Goal: Transaction & Acquisition: Purchase product/service

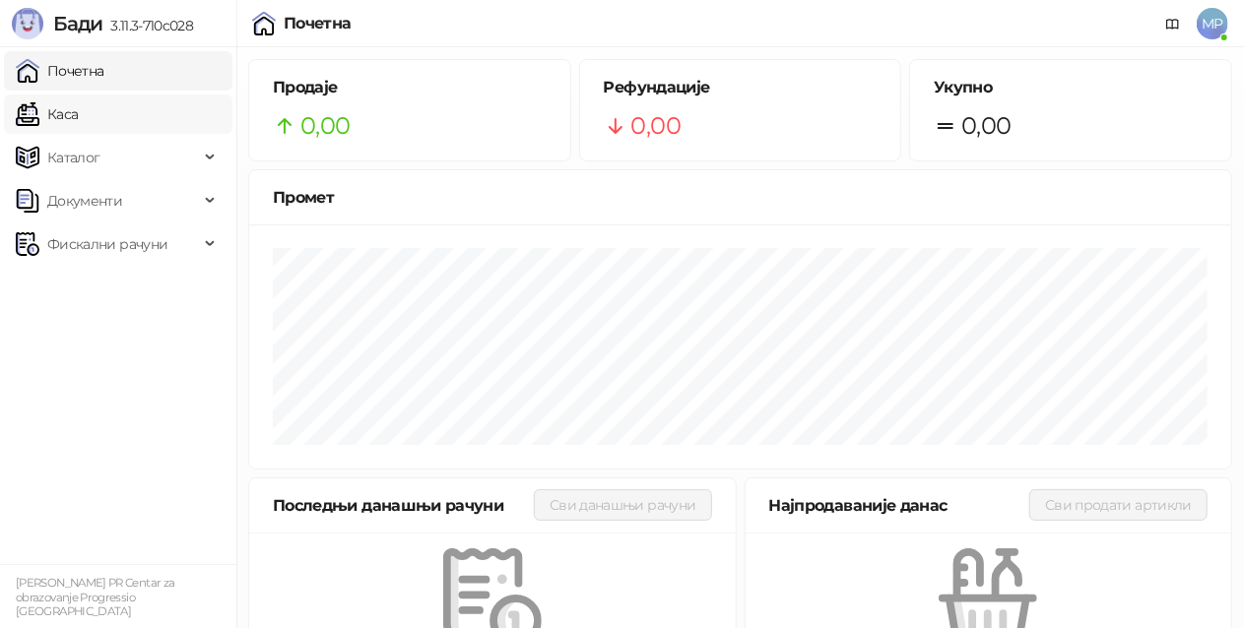
click at [78, 119] on link "Каса" at bounding box center [47, 114] width 62 height 39
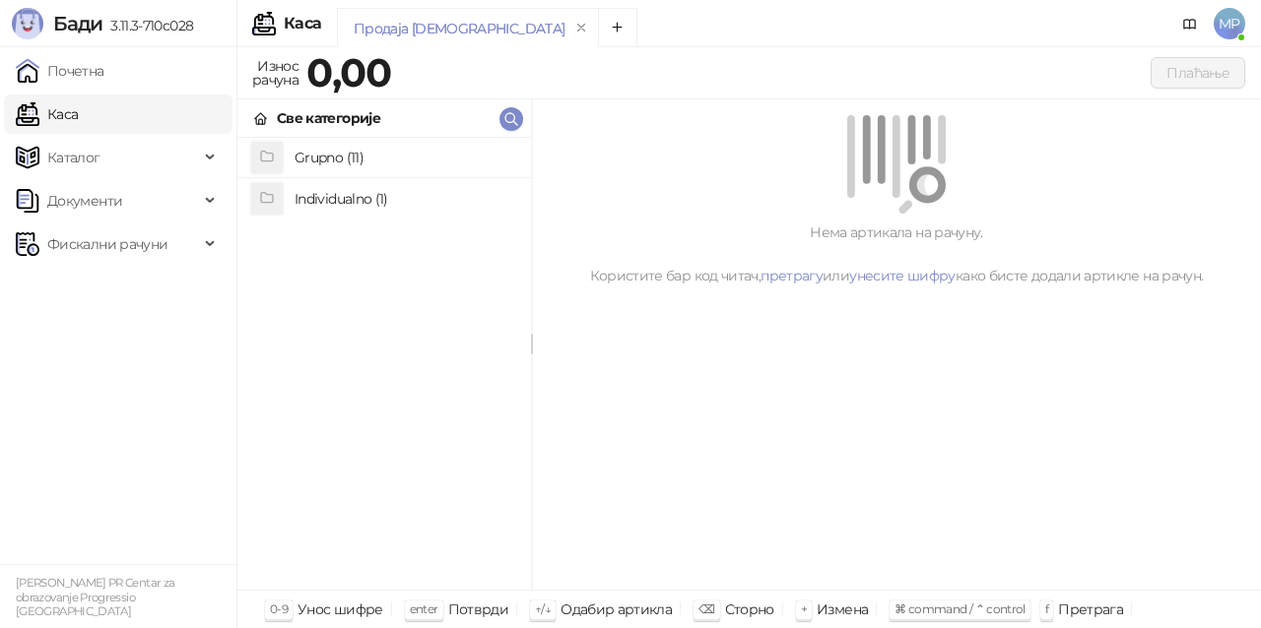
click at [446, 155] on h4 "Grupno (11)" at bounding box center [404, 158] width 221 height 32
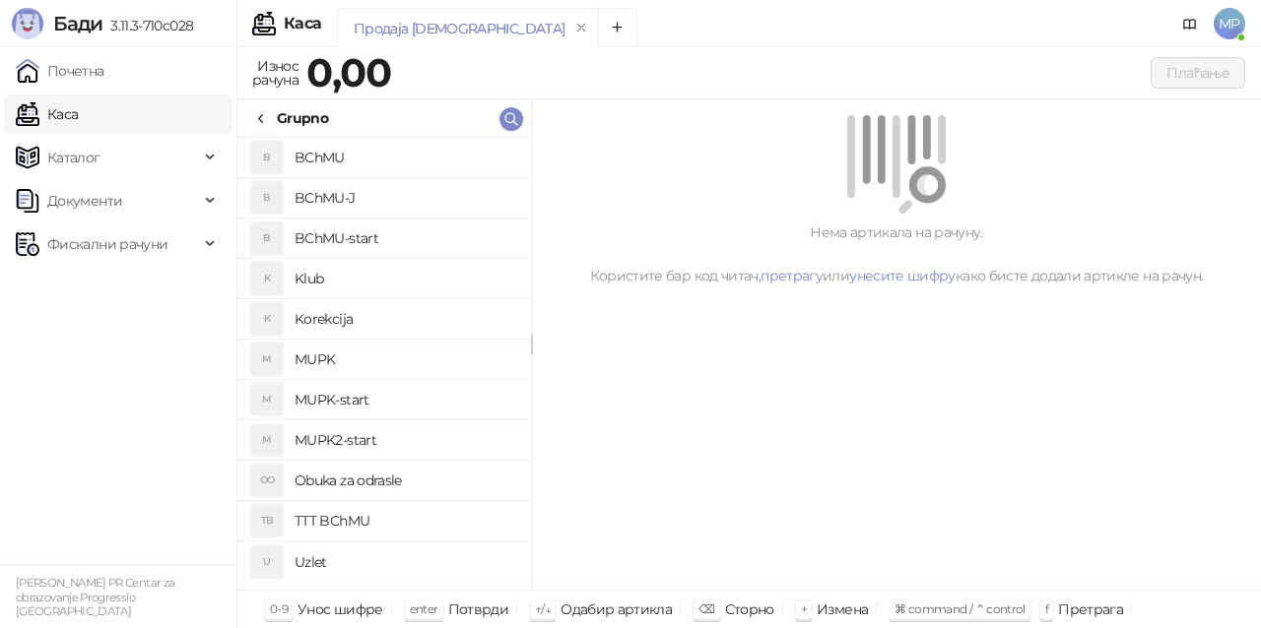
click at [386, 398] on h4 "MUPK-start" at bounding box center [404, 400] width 221 height 32
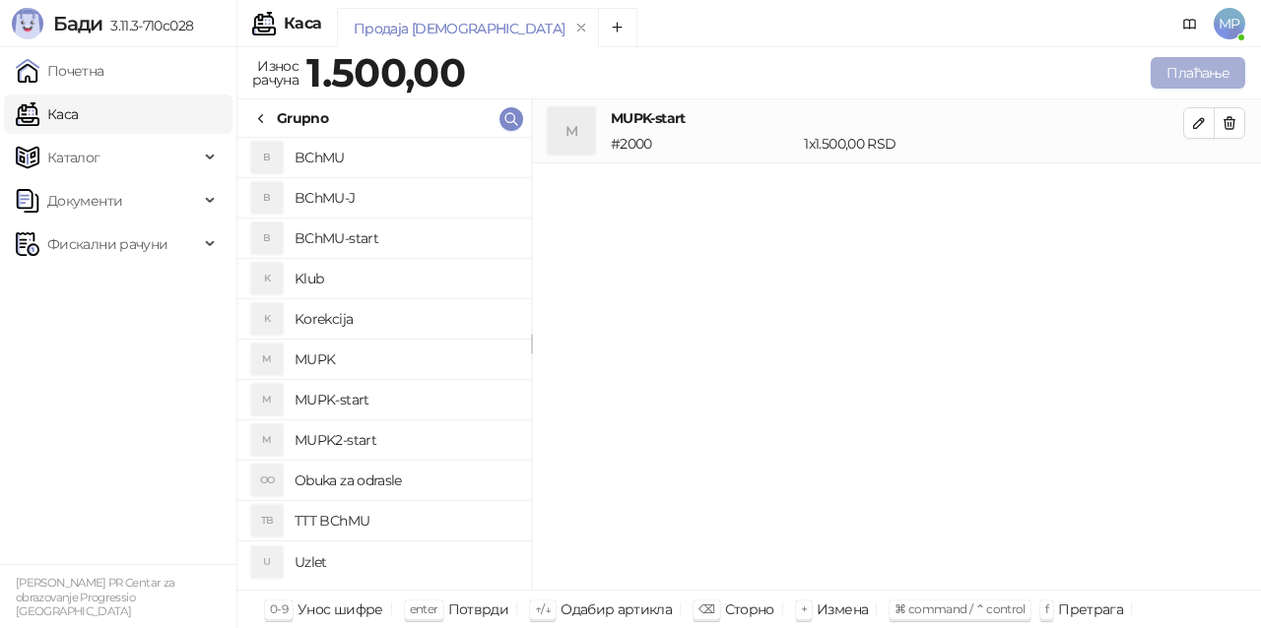
click at [1198, 75] on button "Плаћање" at bounding box center [1197, 73] width 95 height 32
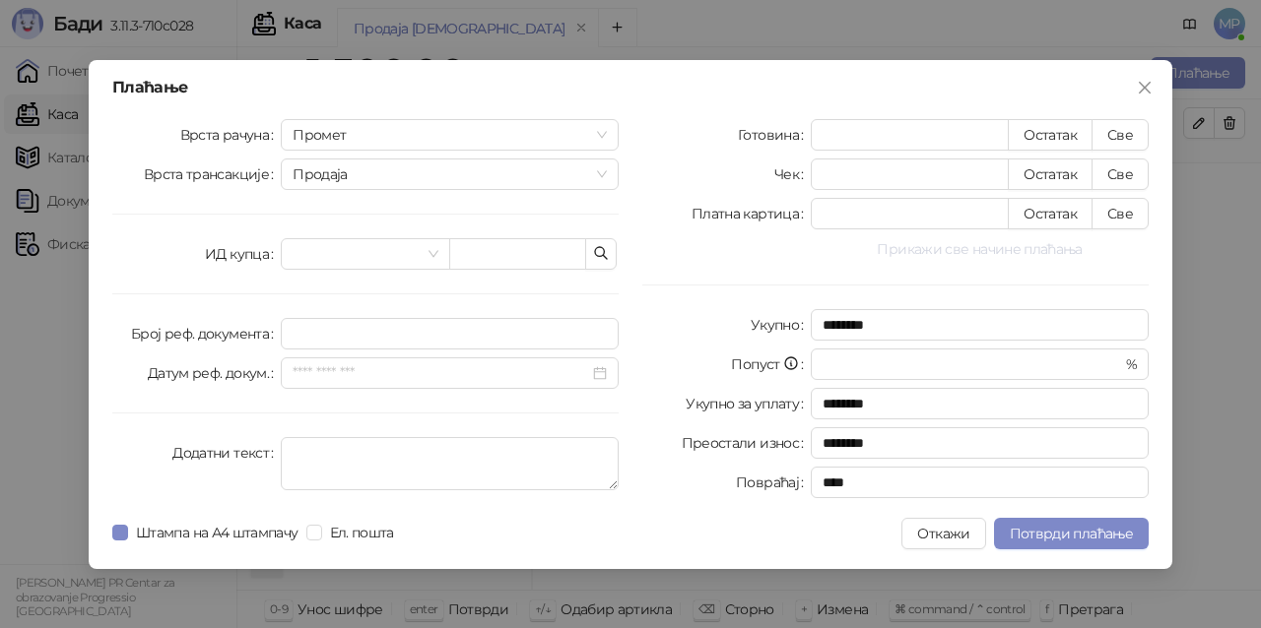
click at [1063, 242] on button "Прикажи све начине плаћања" at bounding box center [980, 249] width 338 height 24
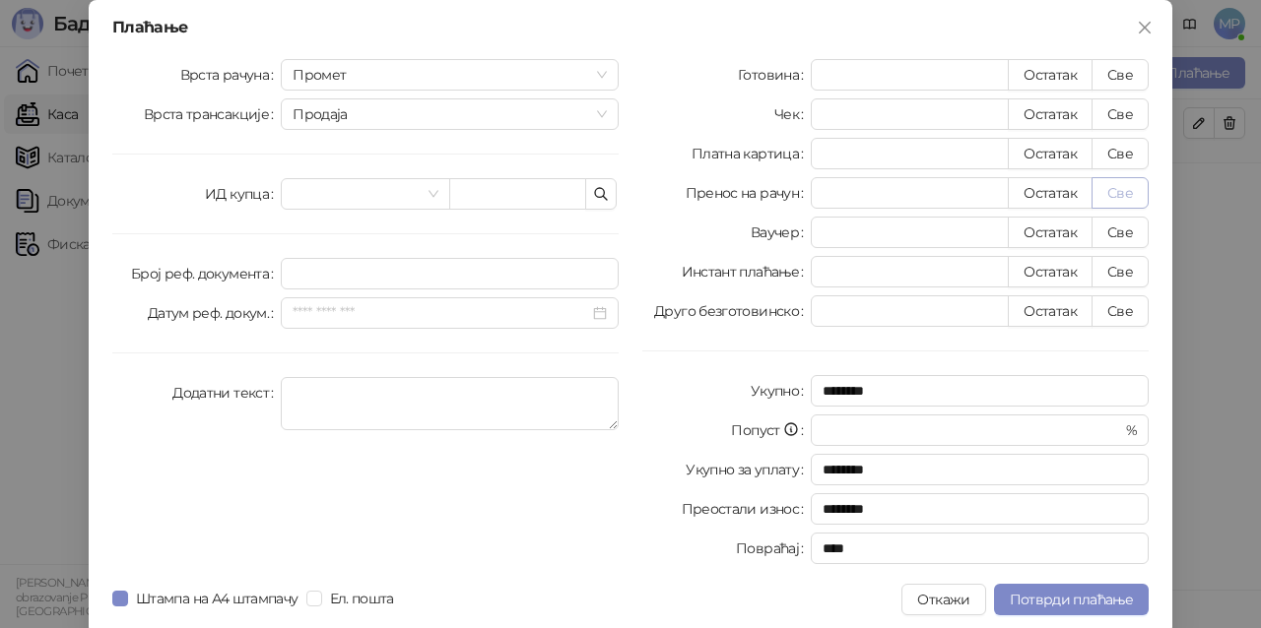
click at [1116, 193] on button "Све" at bounding box center [1119, 193] width 57 height 32
type input "****"
click at [1065, 592] on span "Потврди плаћање" at bounding box center [1071, 600] width 123 height 18
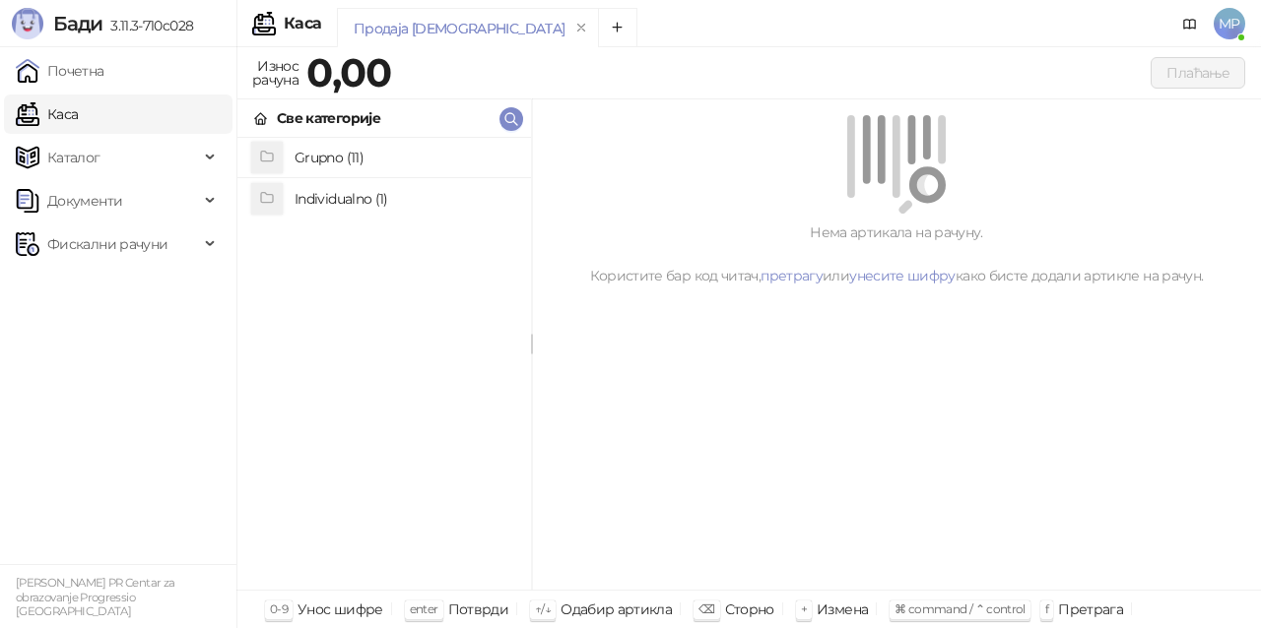
click at [384, 155] on h4 "Grupno (11)" at bounding box center [404, 158] width 221 height 32
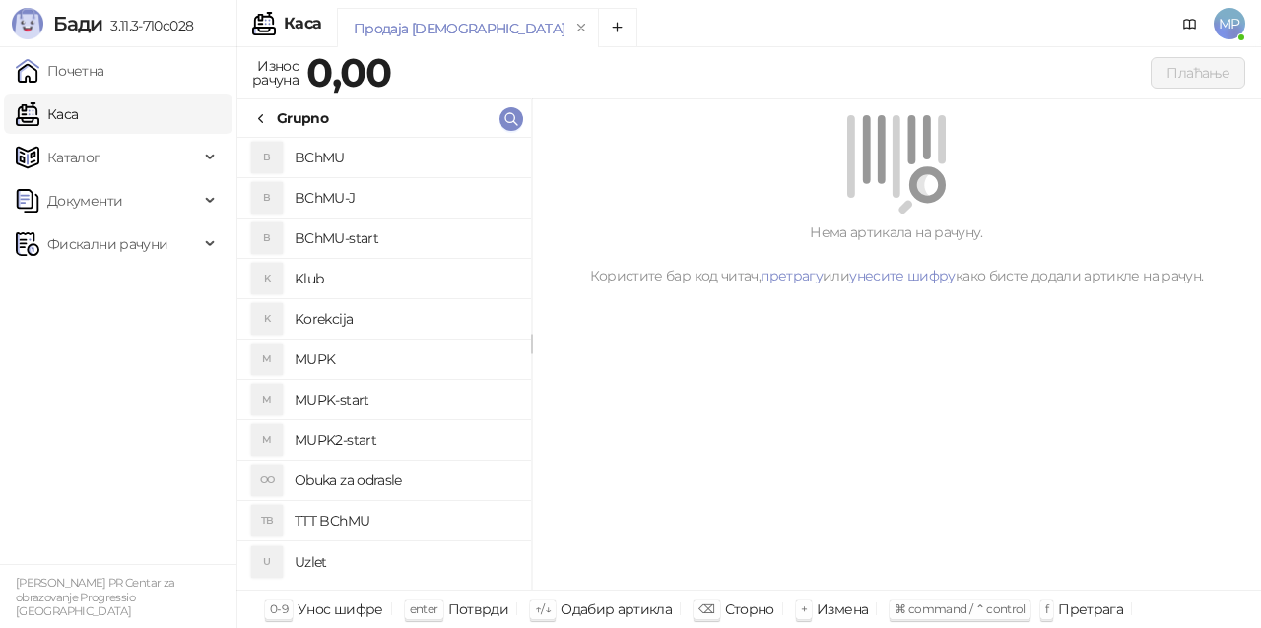
click at [399, 355] on h4 "MUPK" at bounding box center [404, 360] width 221 height 32
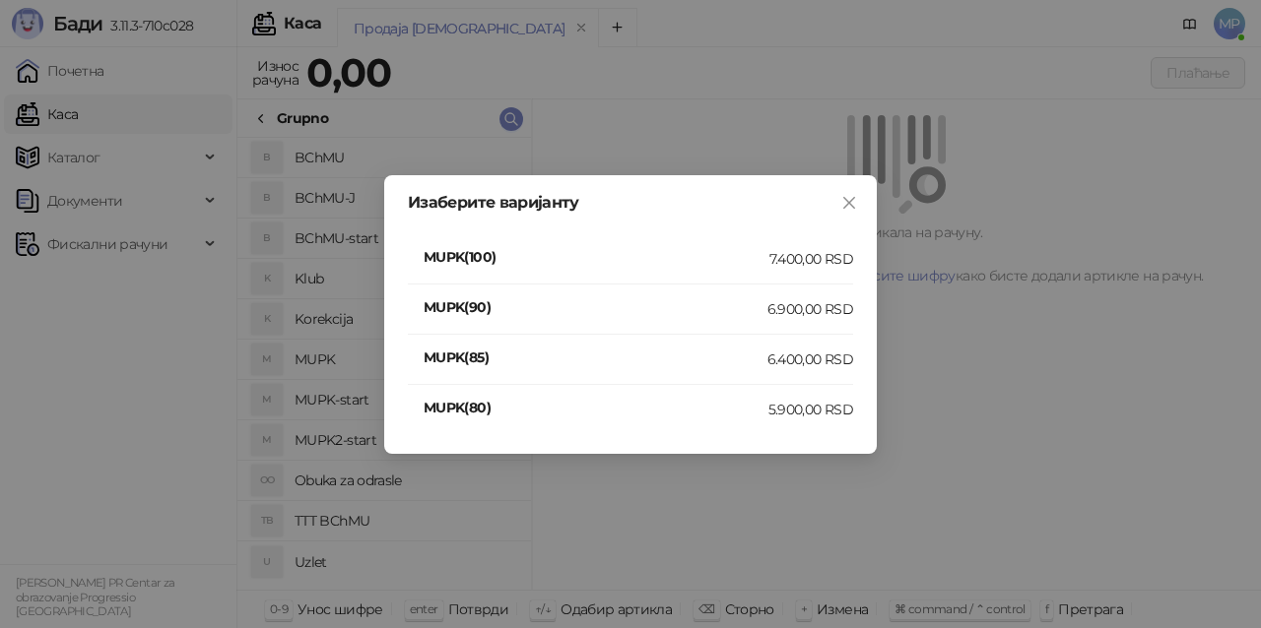
click at [811, 258] on div "7.400,00 RSD" at bounding box center [811, 259] width 84 height 22
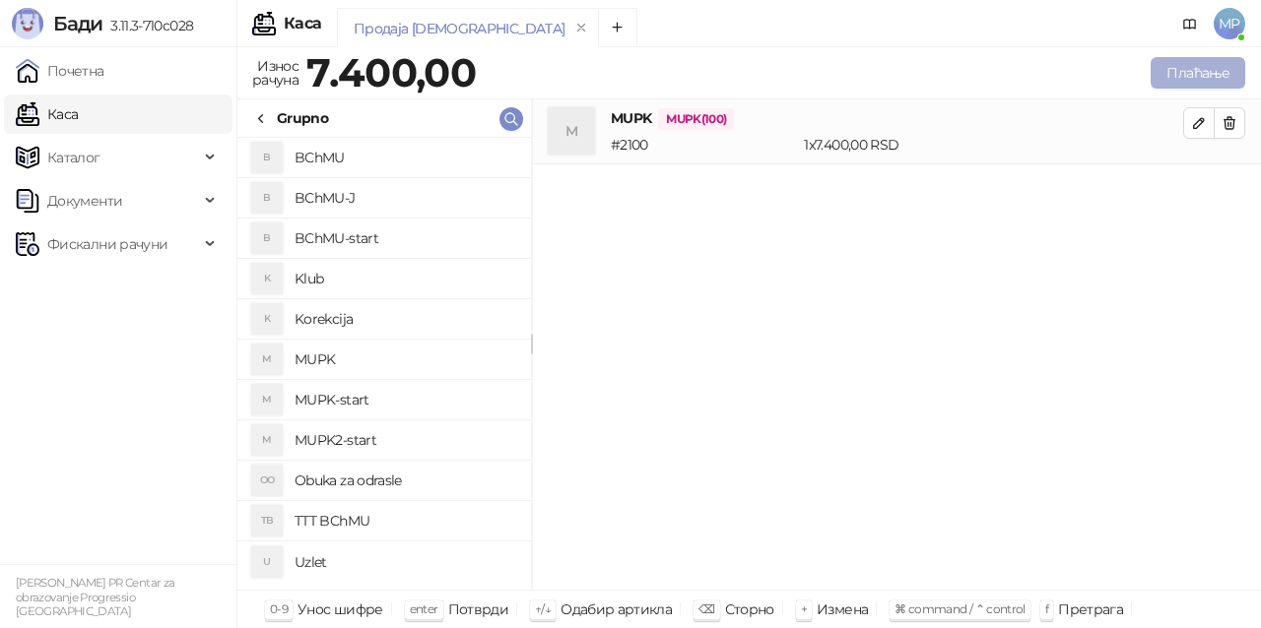
click at [1229, 67] on button "Плаћање" at bounding box center [1197, 73] width 95 height 32
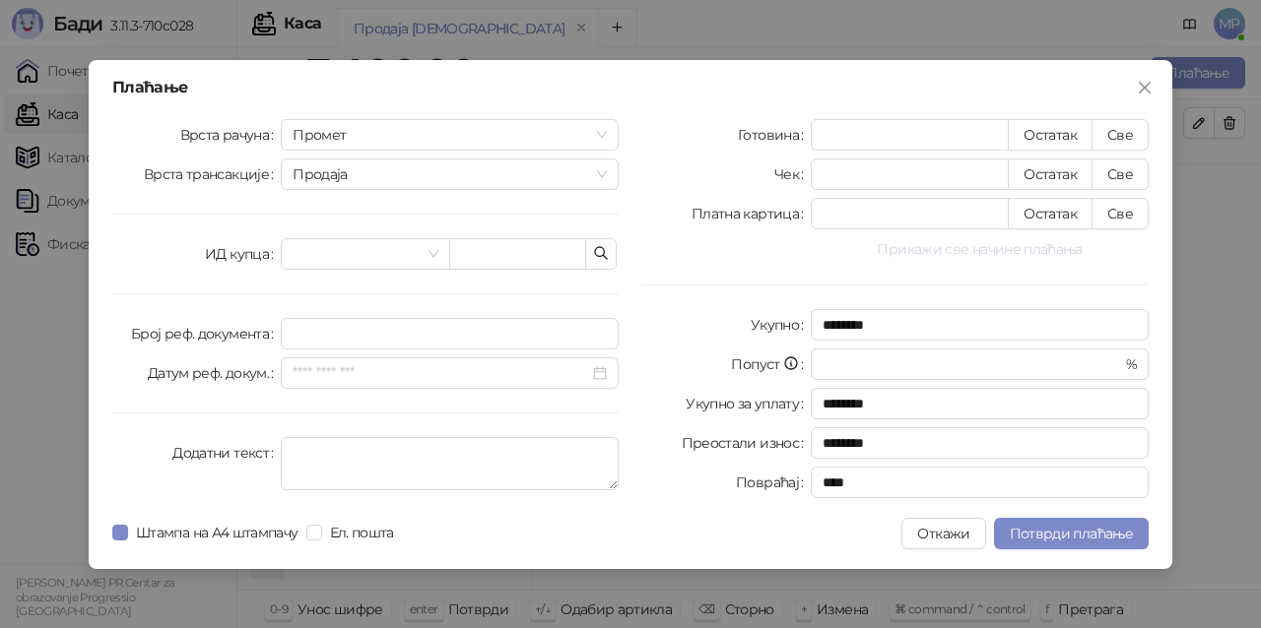
click at [1025, 252] on button "Прикажи све начине плаћања" at bounding box center [980, 249] width 338 height 24
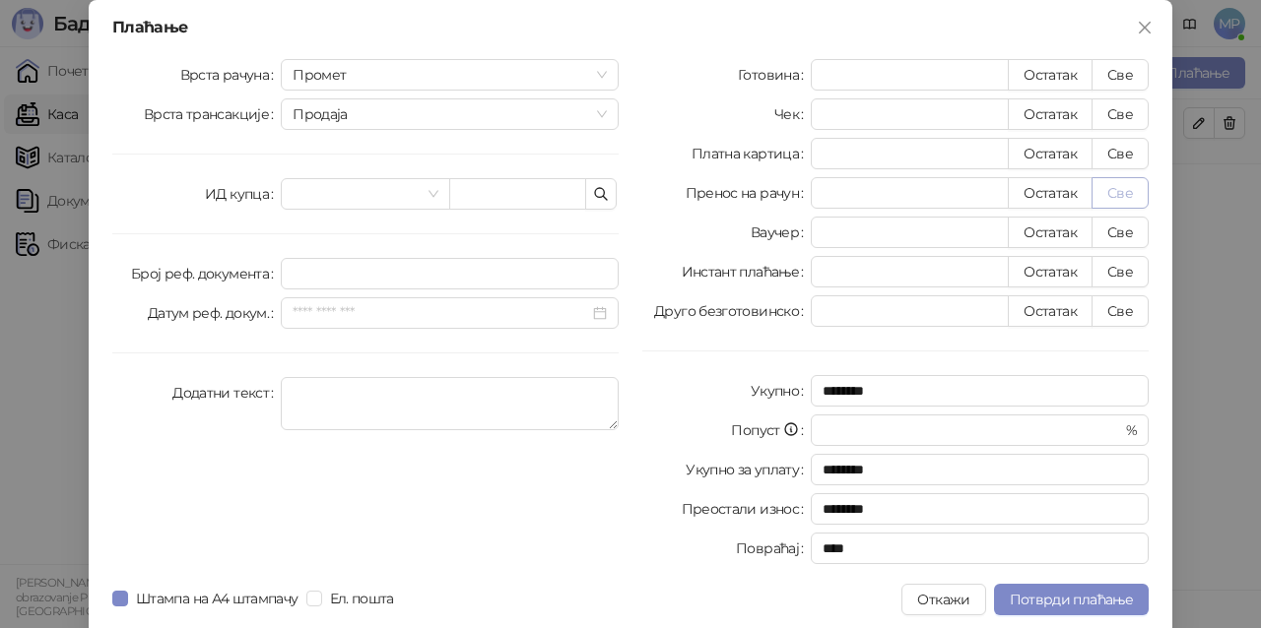
click at [1124, 193] on button "Све" at bounding box center [1119, 193] width 57 height 32
type input "****"
click at [1081, 599] on span "Потврди плаћање" at bounding box center [1071, 600] width 123 height 18
